Goal: Use online tool/utility

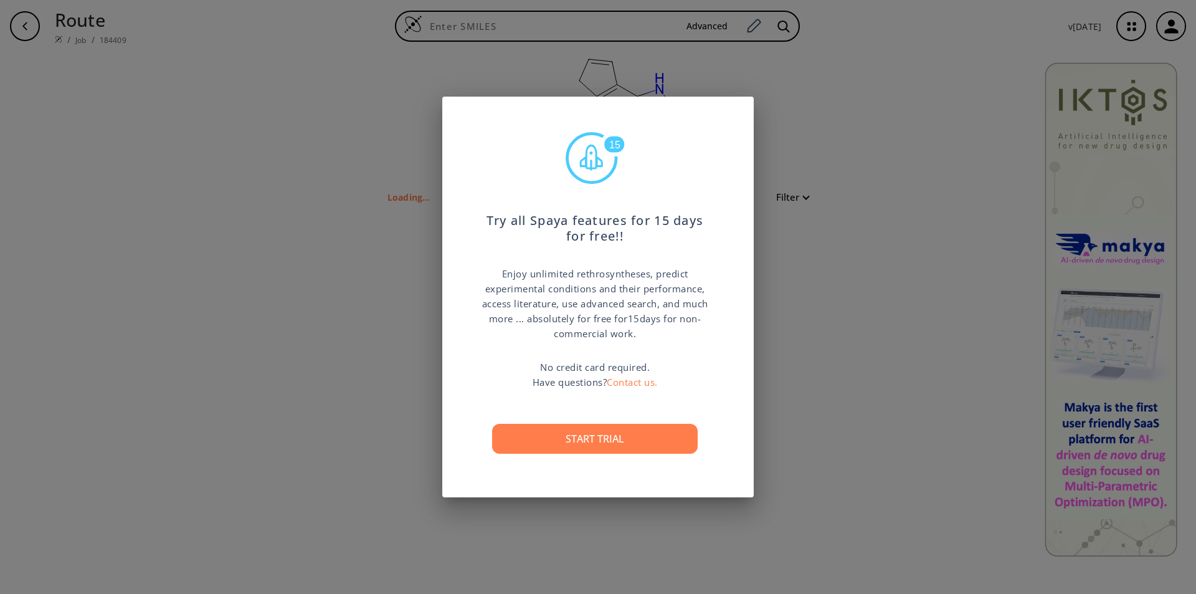
type input "C(C1OCCNC1)Oc1c(CC=C2)c2c2[nH]ccc2c1"
click at [600, 436] on button "Start trial" at bounding box center [595, 439] width 206 height 30
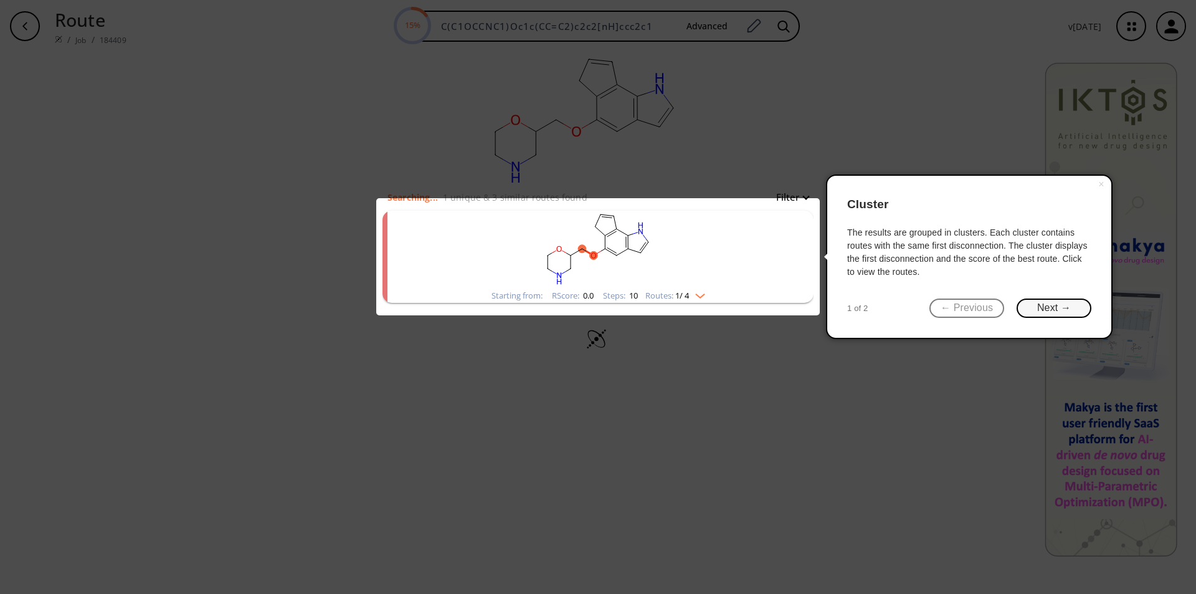
click at [1042, 303] on button "Next →" at bounding box center [1054, 307] width 75 height 19
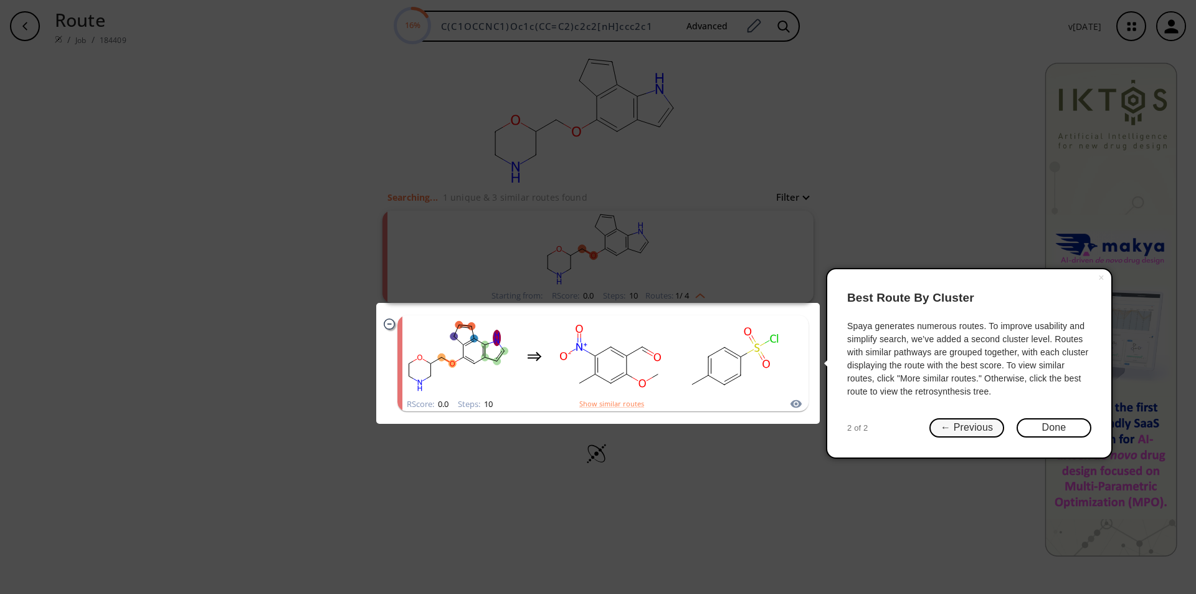
click at [953, 426] on button "← Previous" at bounding box center [966, 427] width 75 height 19
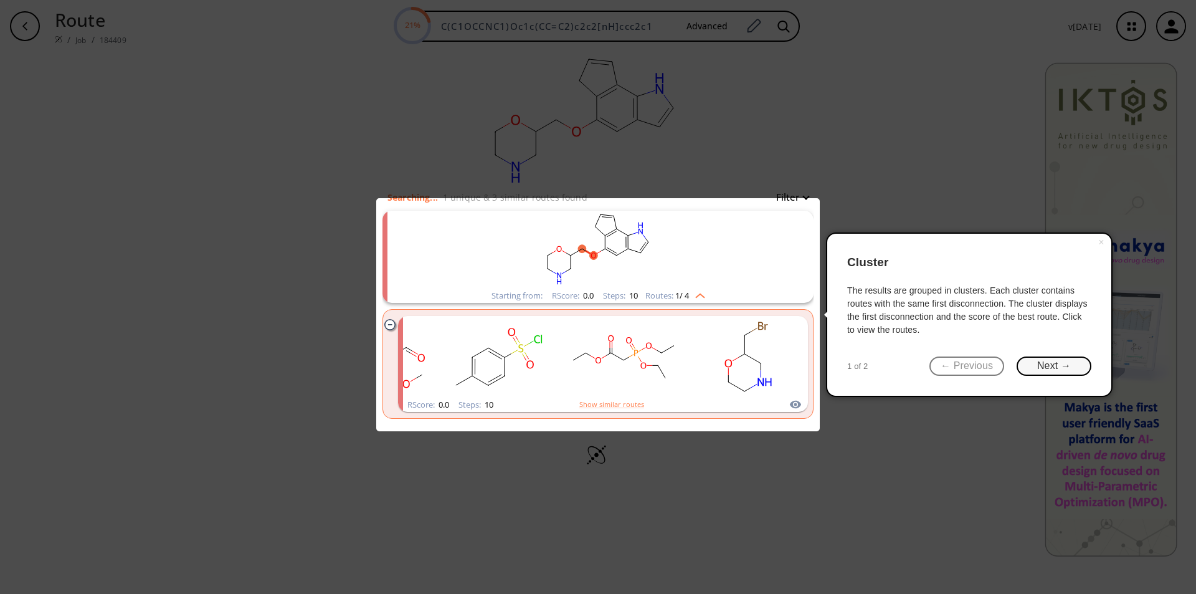
click at [1047, 363] on button "Next →" at bounding box center [1054, 365] width 75 height 19
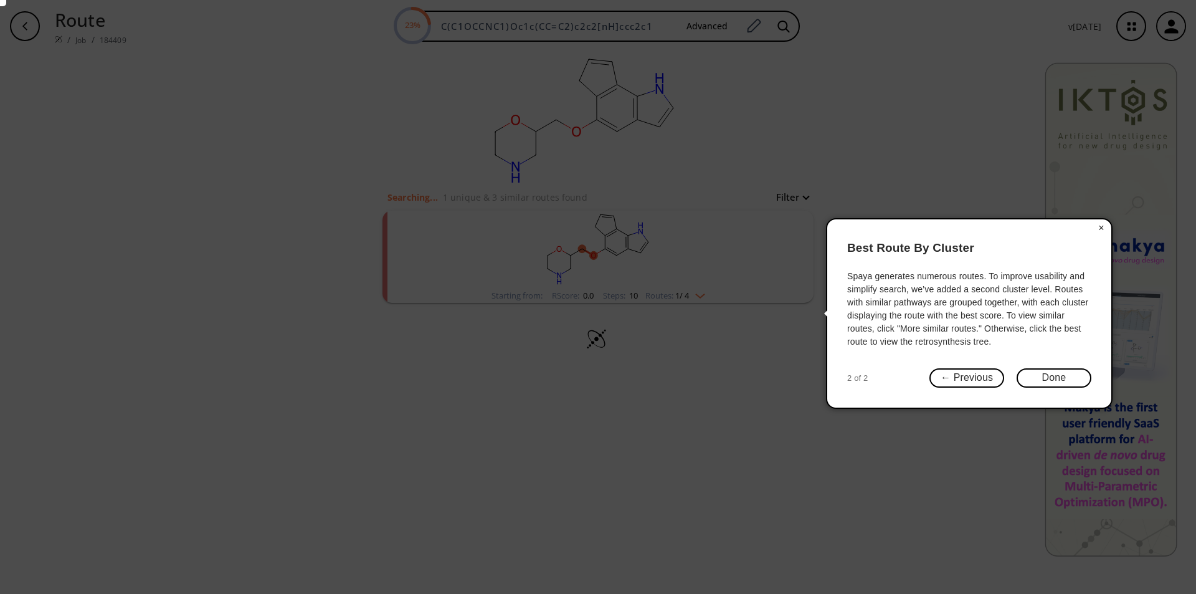
click at [1103, 226] on button "×" at bounding box center [1101, 227] width 20 height 17
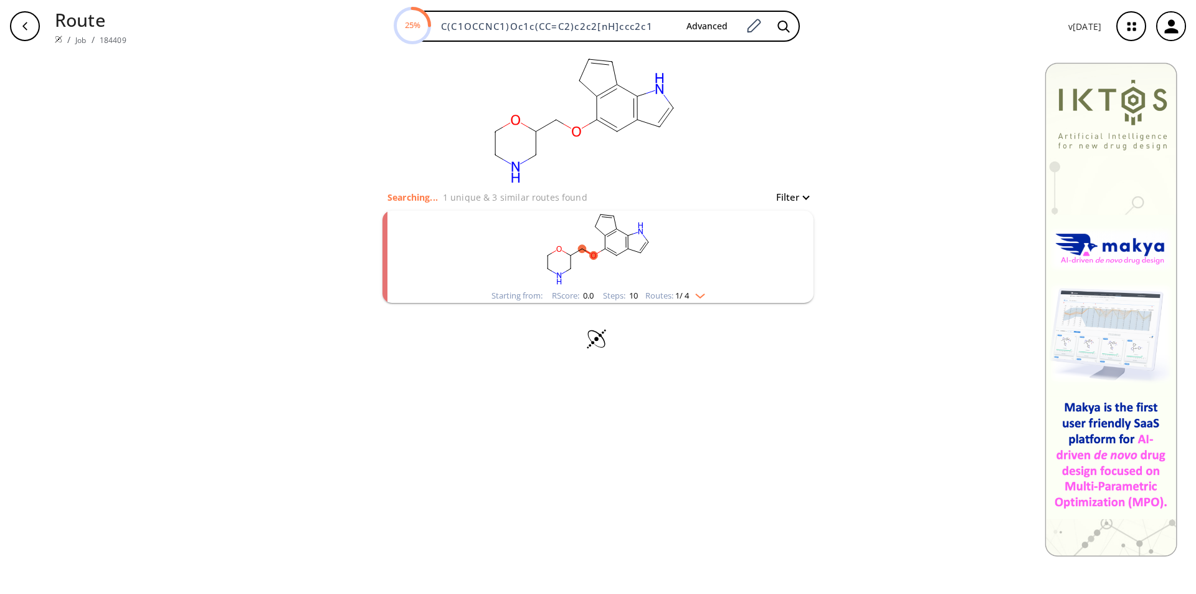
click at [705, 292] on img "clusters" at bounding box center [697, 293] width 16 height 10
